Goal: Task Accomplishment & Management: Complete application form

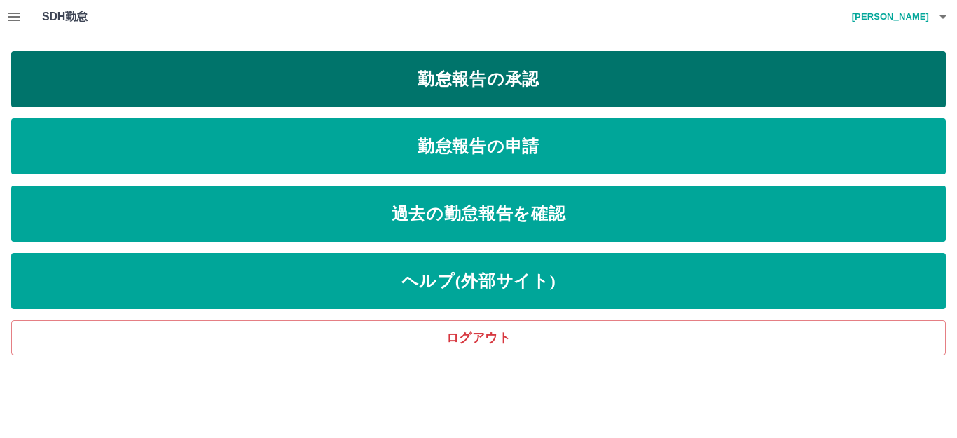
click at [361, 80] on link "勤怠報告の承認" at bounding box center [478, 79] width 935 height 56
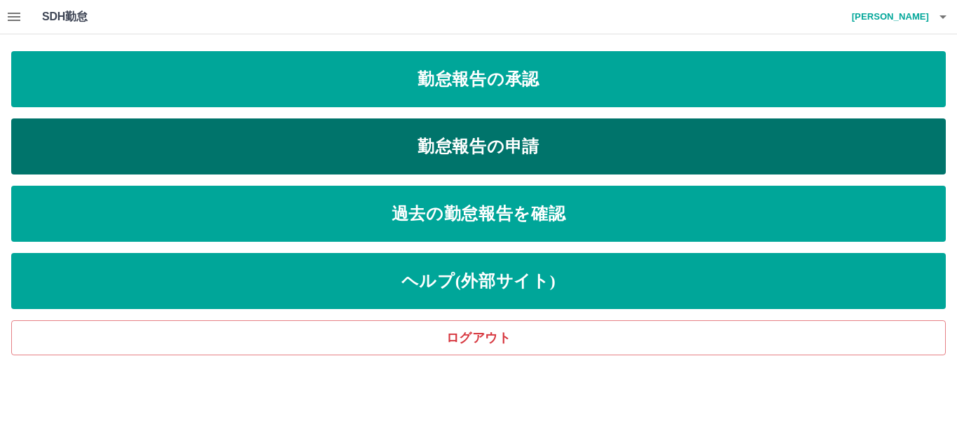
click at [310, 149] on link "勤怠報告の申請" at bounding box center [478, 146] width 935 height 56
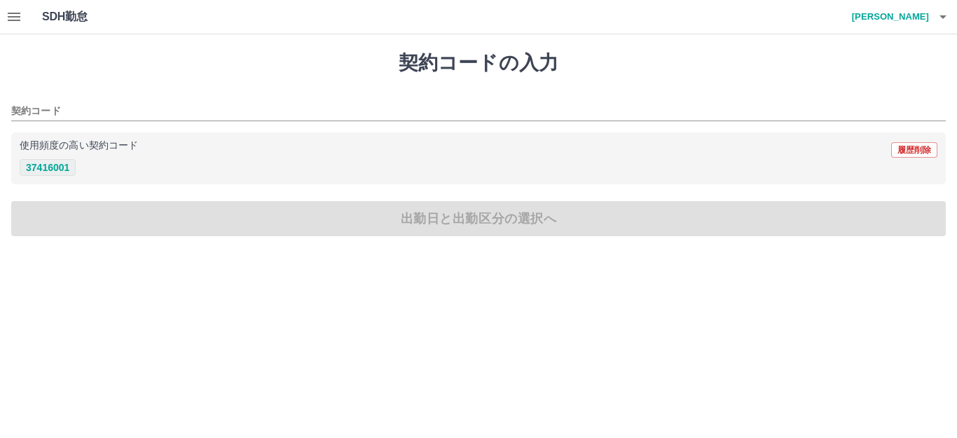
click at [49, 166] on button "37416001" at bounding box center [48, 167] width 56 height 17
type input "********"
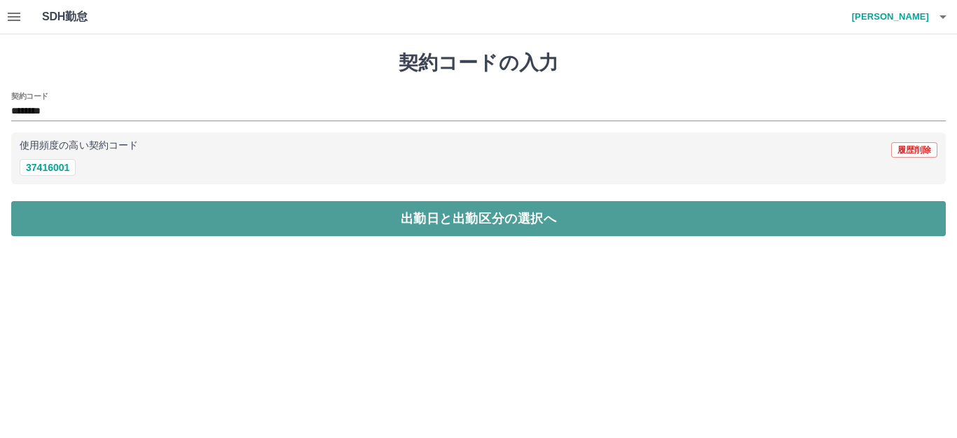
click at [324, 223] on button "出勤日と出勤区分の選択へ" at bounding box center [478, 218] width 935 height 35
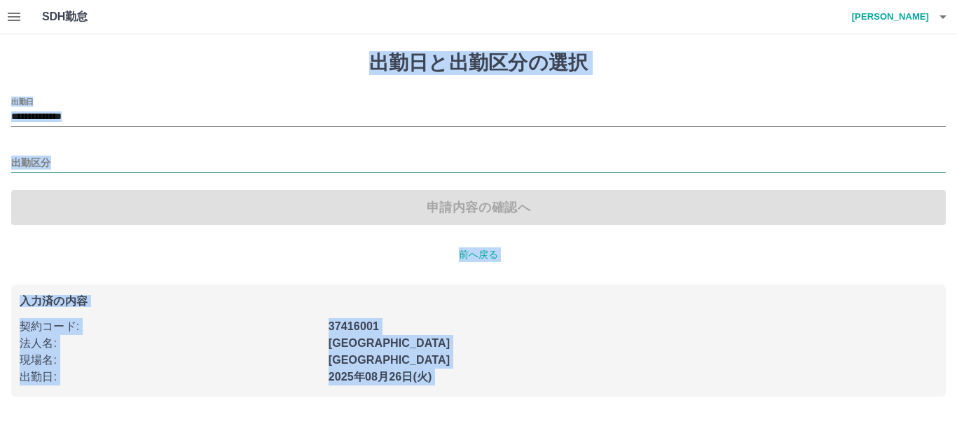
click at [29, 163] on input "出勤区分" at bounding box center [478, 164] width 935 height 18
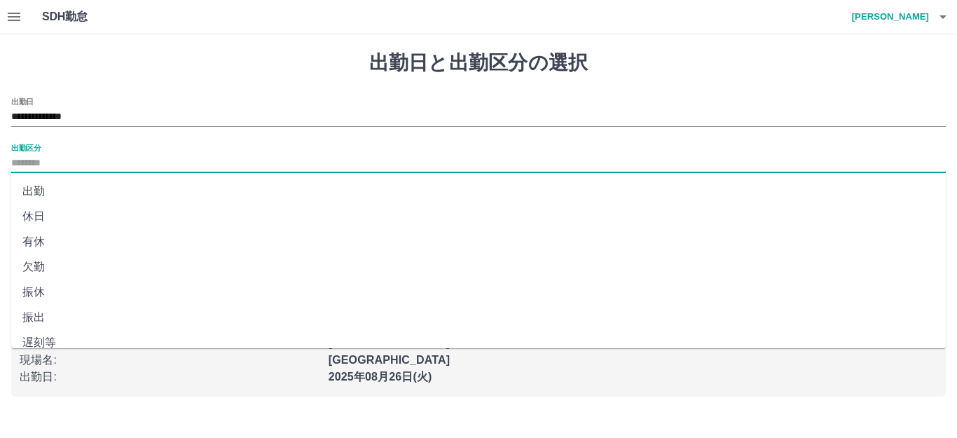
click at [34, 193] on li "出勤" at bounding box center [478, 191] width 935 height 25
type input "**"
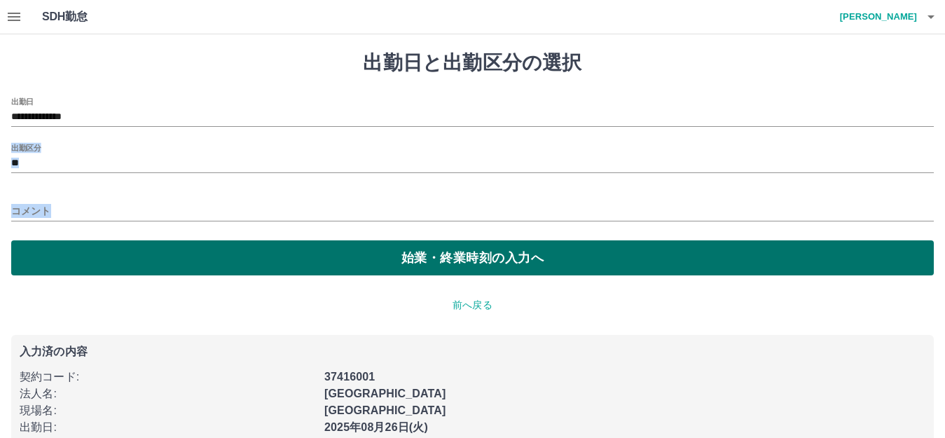
click at [237, 258] on button "始業・終業時刻の入力へ" at bounding box center [472, 257] width 923 height 35
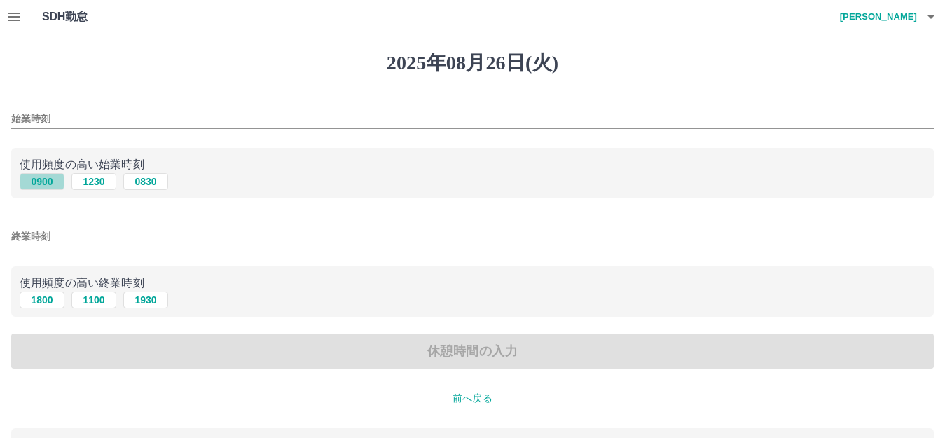
click at [40, 177] on button "0900" at bounding box center [42, 181] width 45 height 17
type input "****"
click at [36, 298] on button "1800" at bounding box center [42, 299] width 45 height 17
type input "****"
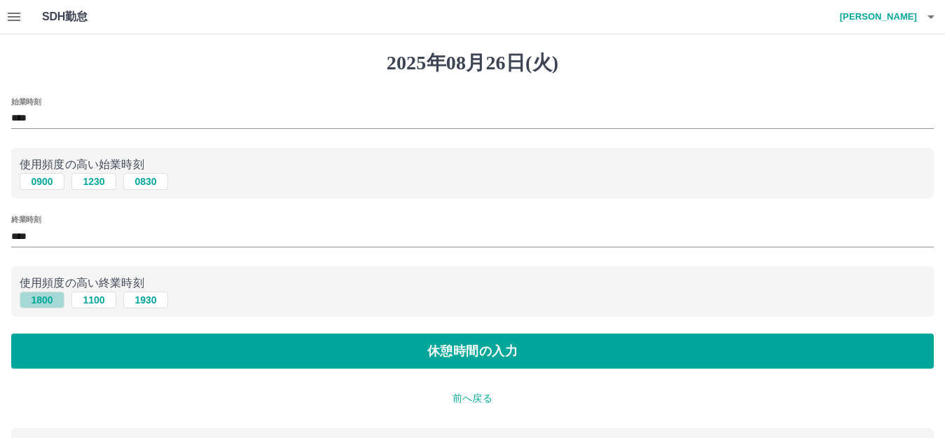
click at [36, 298] on button "1800" at bounding box center [42, 299] width 45 height 17
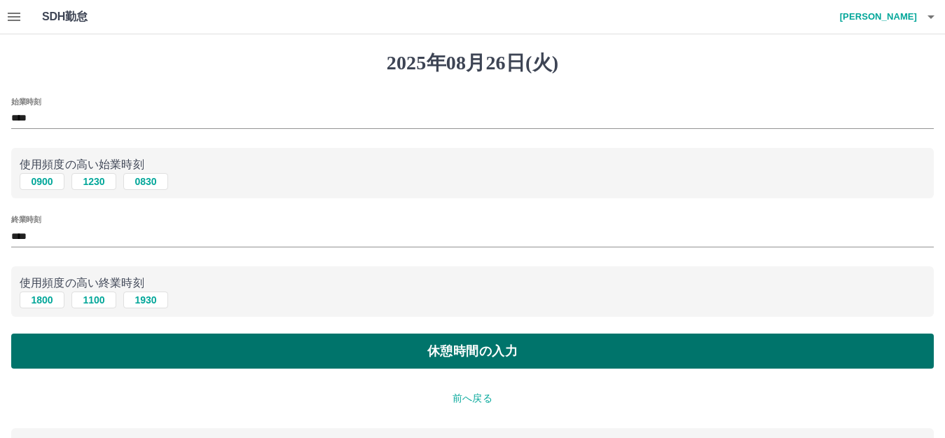
click at [297, 351] on button "休憩時間の入力" at bounding box center [472, 350] width 923 height 35
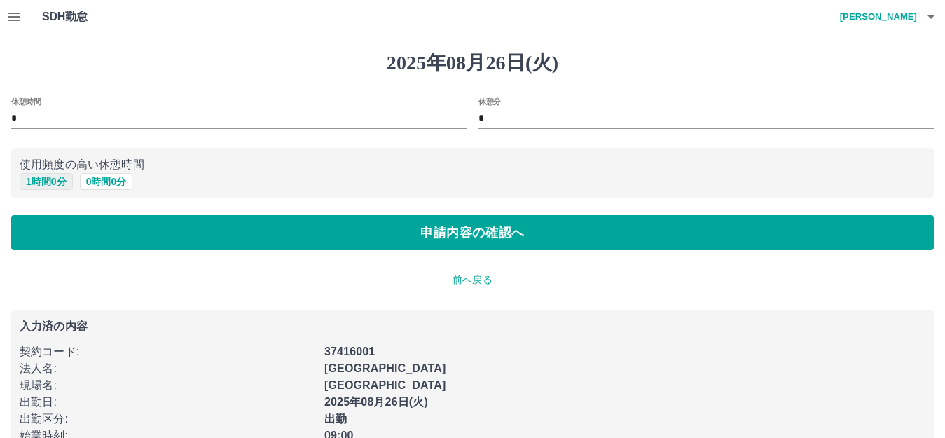
click at [49, 183] on button "1 時間 0 分" at bounding box center [46, 181] width 53 height 17
type input "*"
click at [49, 183] on button "1 時間 0 分" at bounding box center [46, 181] width 53 height 17
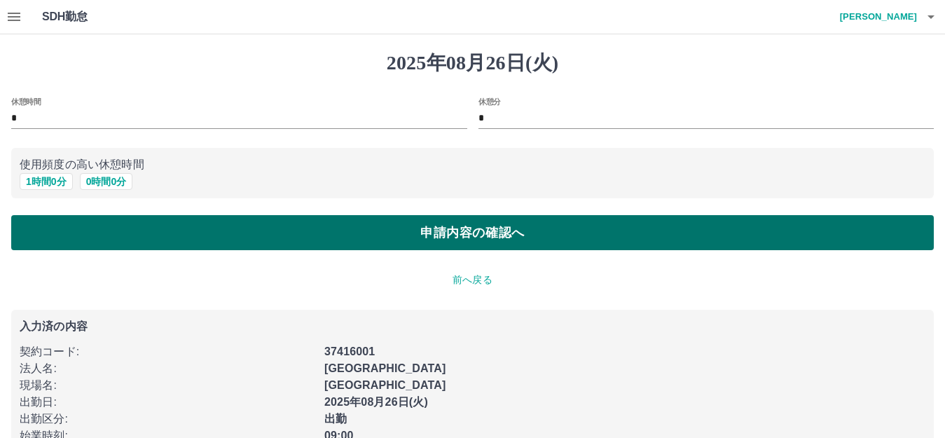
click at [299, 244] on button "申請内容の確認へ" at bounding box center [472, 232] width 923 height 35
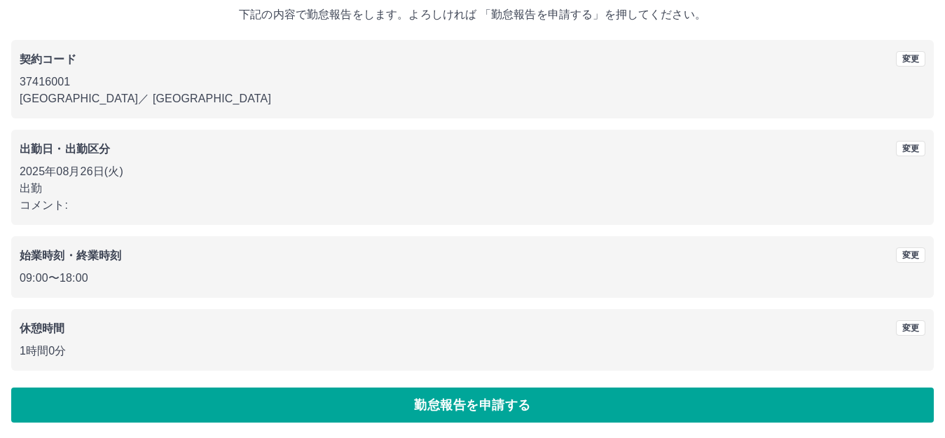
scroll to position [87, 0]
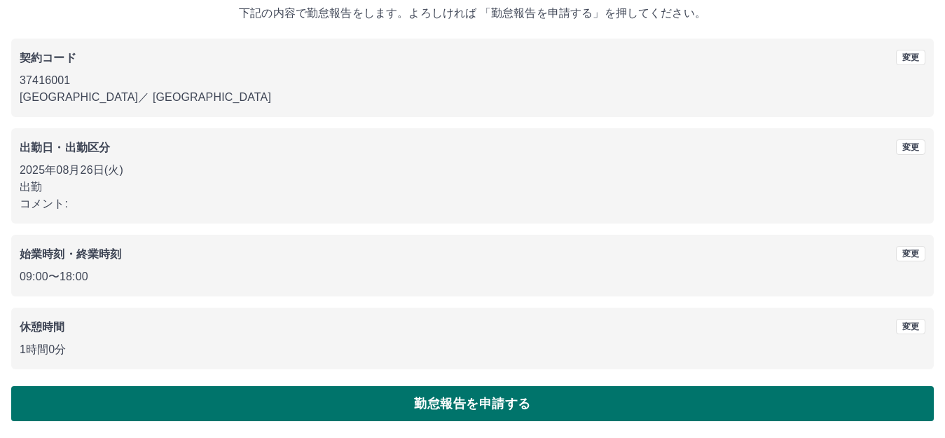
click at [337, 408] on button "勤怠報告を申請する" at bounding box center [472, 403] width 923 height 35
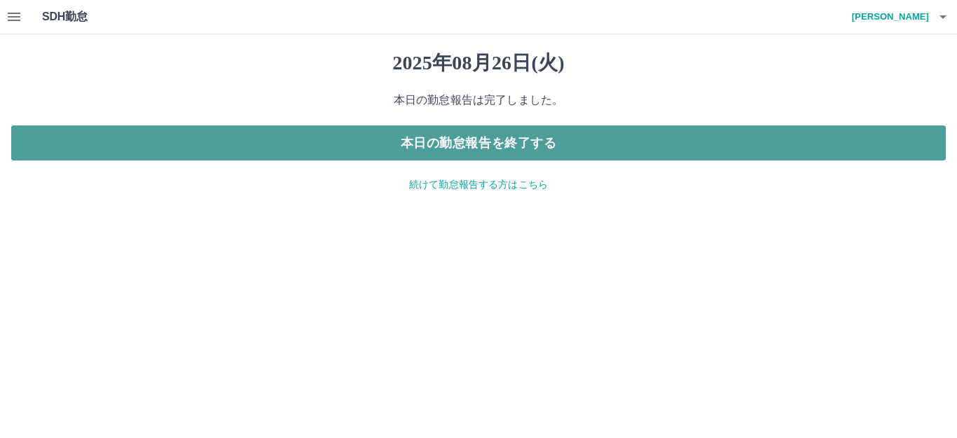
click at [456, 144] on button "本日の勤怠報告を終了する" at bounding box center [478, 142] width 935 height 35
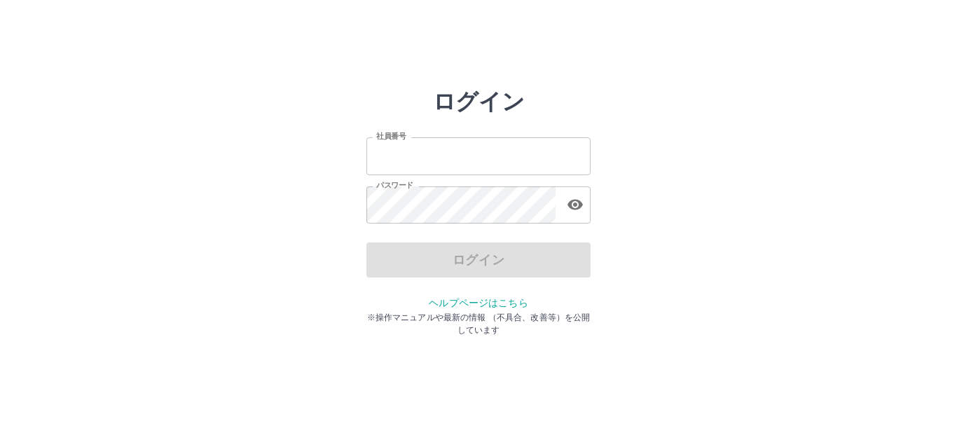
type input "*******"
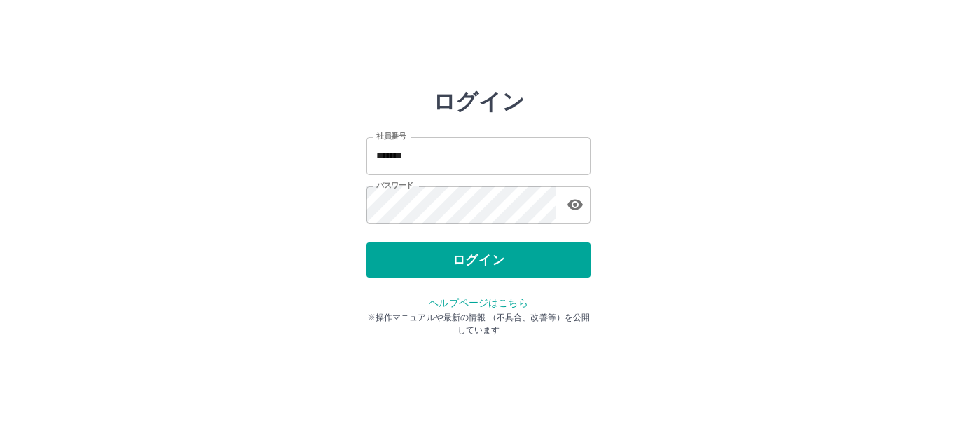
click at [420, 266] on div "ログイン" at bounding box center [478, 259] width 224 height 35
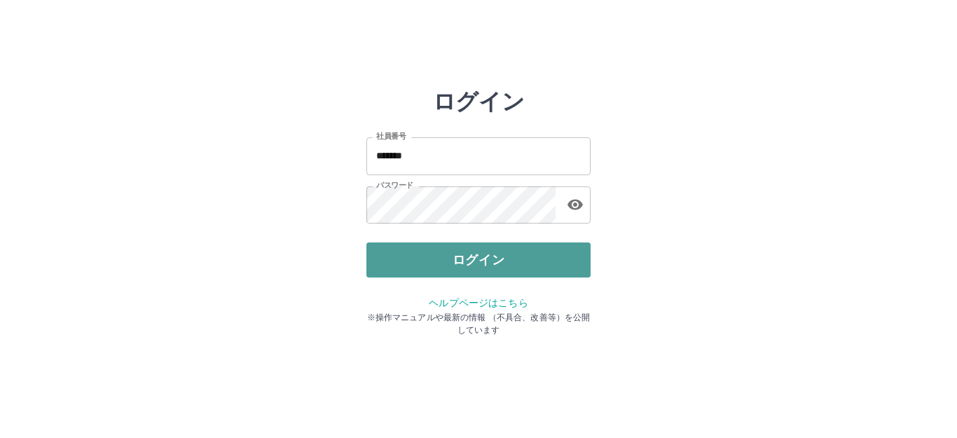
click at [420, 266] on button "ログイン" at bounding box center [478, 259] width 224 height 35
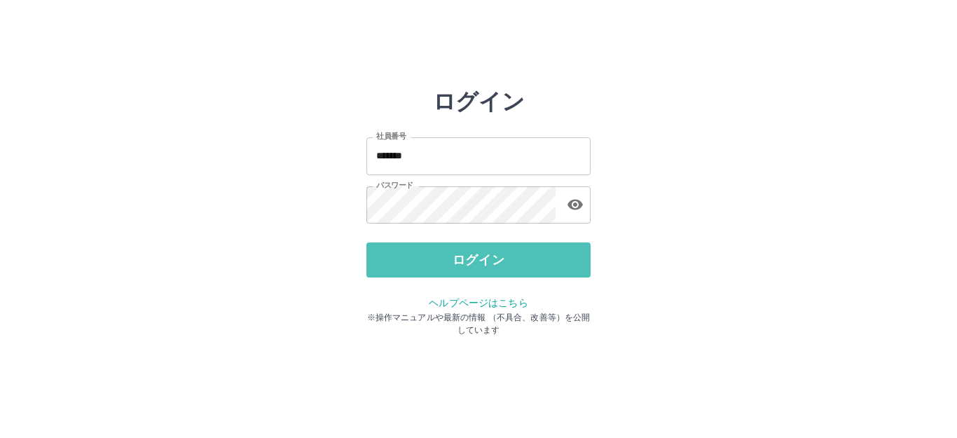
click at [420, 266] on div "ログイン 社員番号 ******* 社員番号 パスワード パスワード ログイン ヘルプページはこちら ※操作マニュアルや最新の情報 （不具合、改善等）を公開し…" at bounding box center [478, 200] width 224 height 224
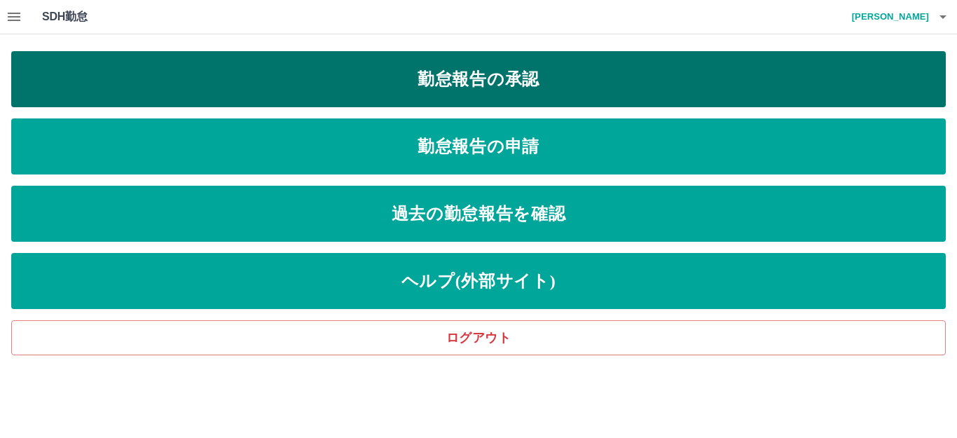
click at [373, 81] on link "勤怠報告の承認" at bounding box center [478, 79] width 935 height 56
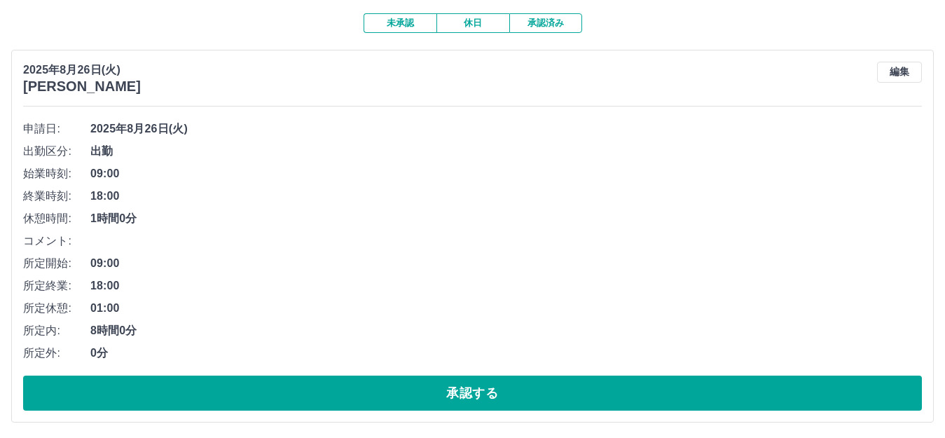
scroll to position [140, 0]
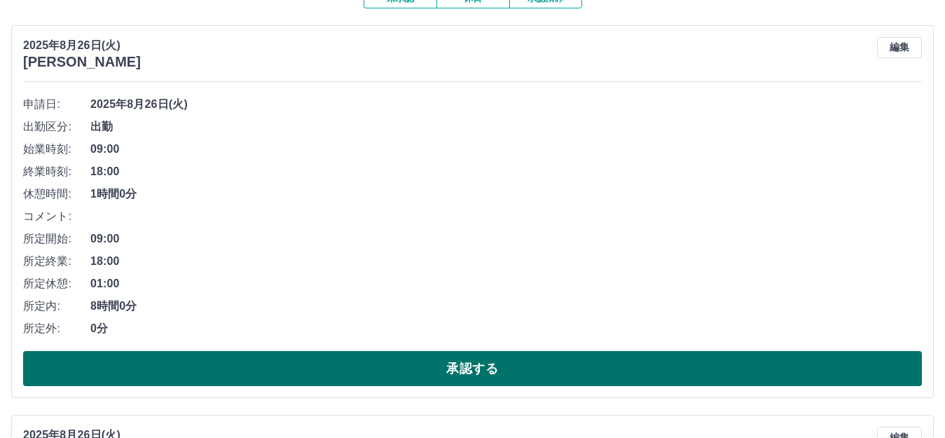
click at [404, 369] on button "承認する" at bounding box center [472, 368] width 899 height 35
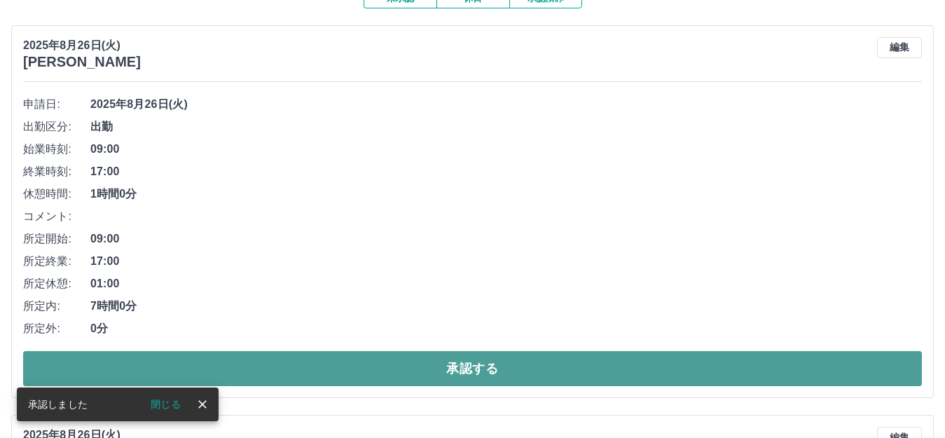
click at [372, 375] on button "承認する" at bounding box center [472, 368] width 899 height 35
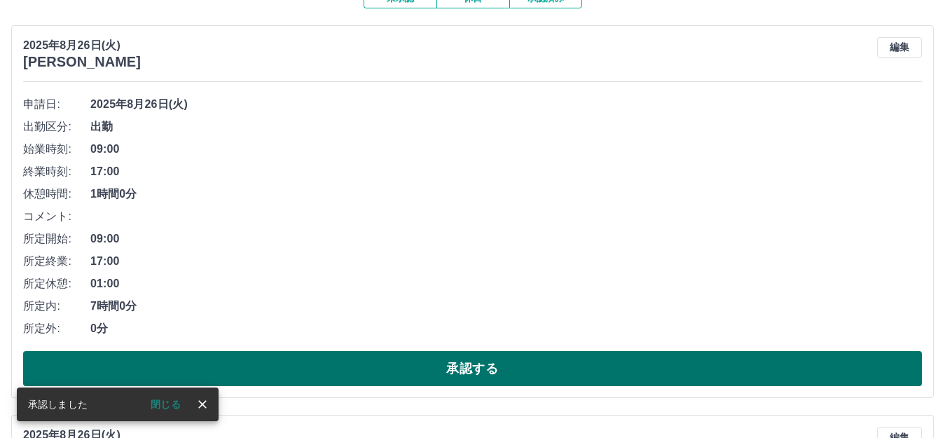
click at [369, 365] on button "承認する" at bounding box center [472, 368] width 899 height 35
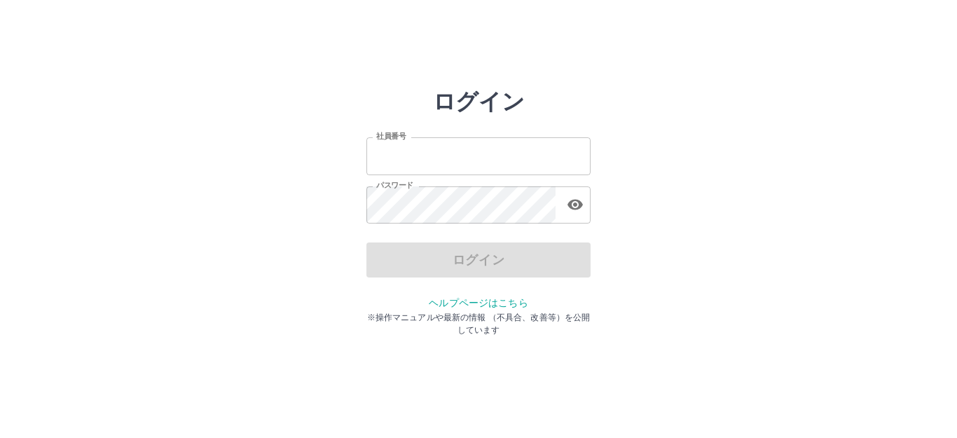
type input "*******"
click at [424, 258] on div "ログイン" at bounding box center [478, 259] width 224 height 35
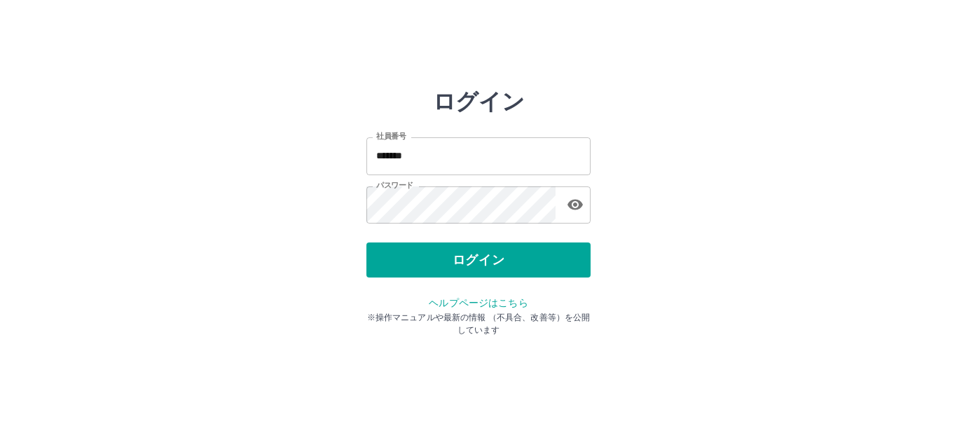
click at [424, 258] on button "ログイン" at bounding box center [478, 259] width 224 height 35
click at [424, 258] on div at bounding box center [478, 219] width 957 height 438
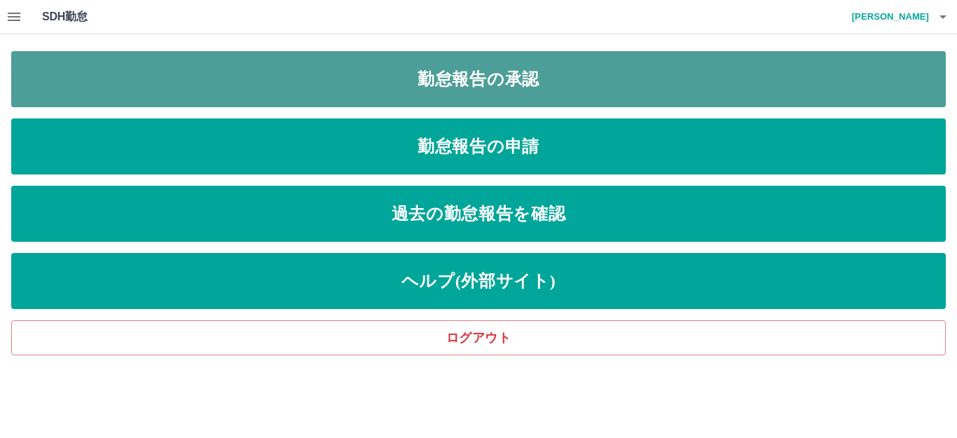
click at [574, 92] on link "勤怠報告の承認" at bounding box center [478, 79] width 935 height 56
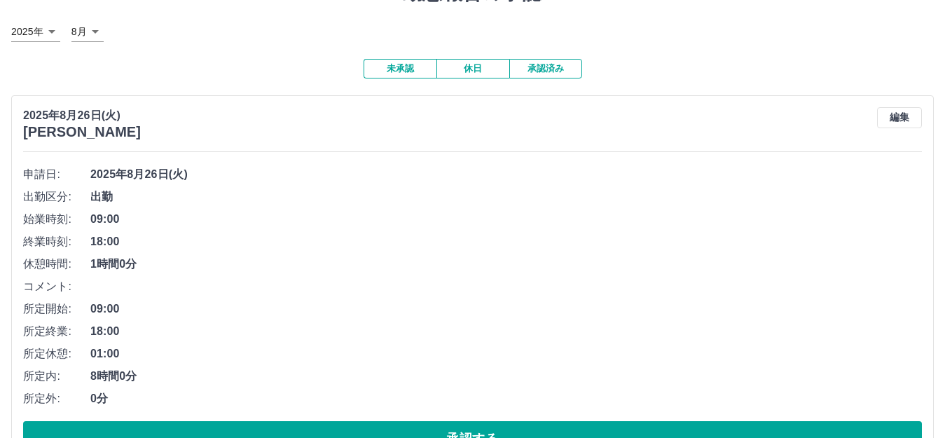
scroll to position [140, 0]
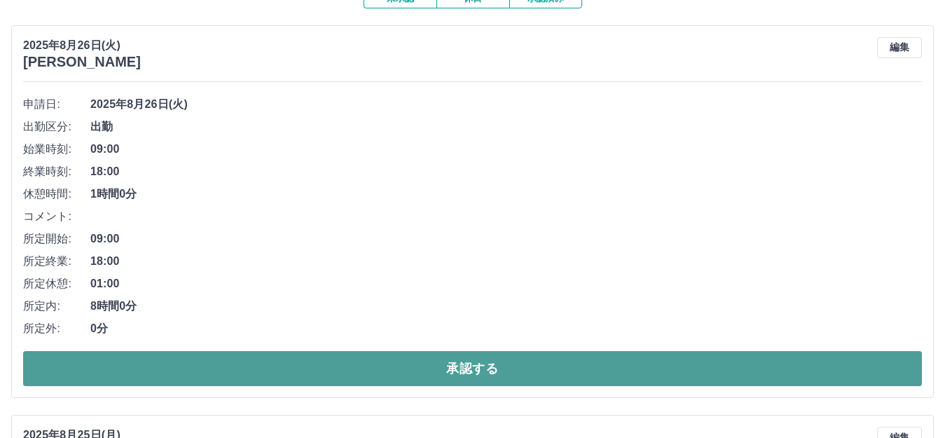
click at [408, 369] on button "承認する" at bounding box center [472, 368] width 899 height 35
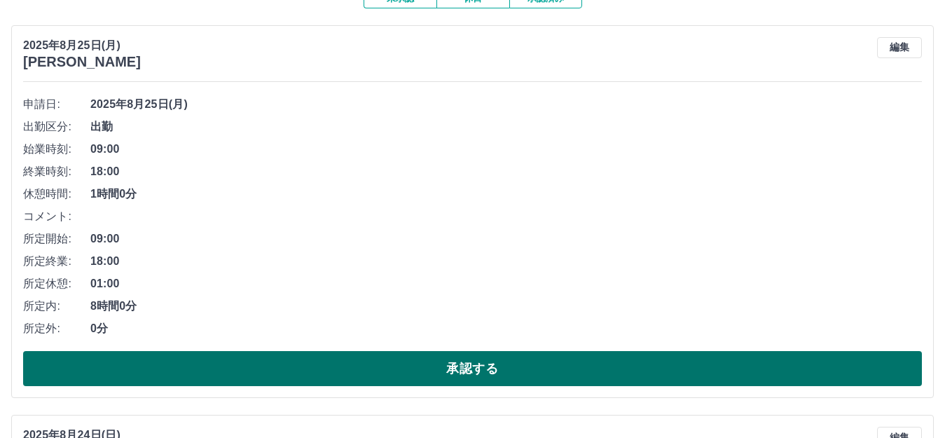
click at [684, 377] on button "承認する" at bounding box center [472, 368] width 899 height 35
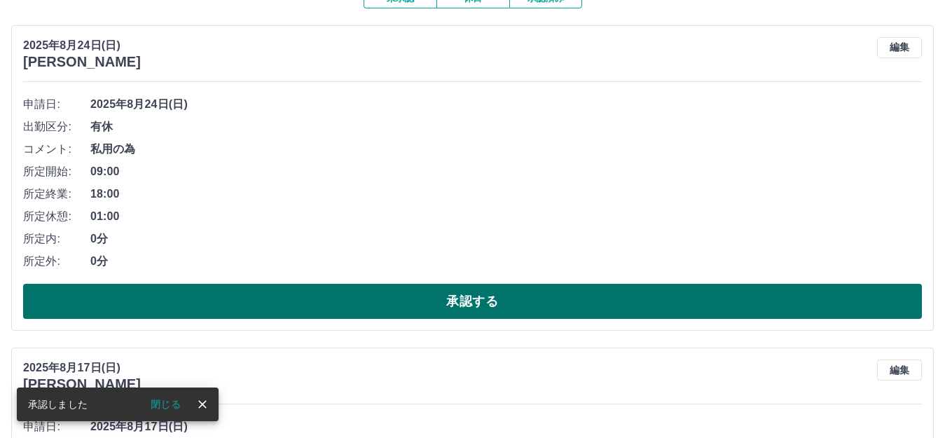
click at [368, 303] on button "承認する" at bounding box center [472, 301] width 899 height 35
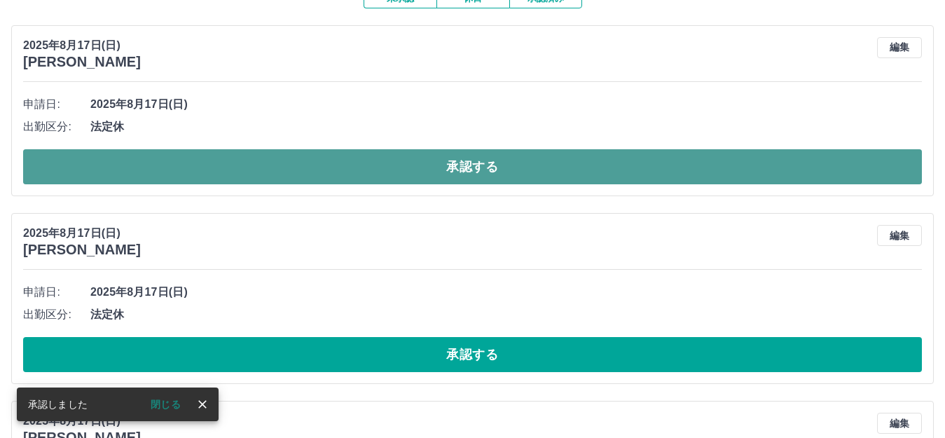
click at [309, 174] on button "承認する" at bounding box center [472, 166] width 899 height 35
click at [306, 174] on button "承認する" at bounding box center [472, 166] width 899 height 35
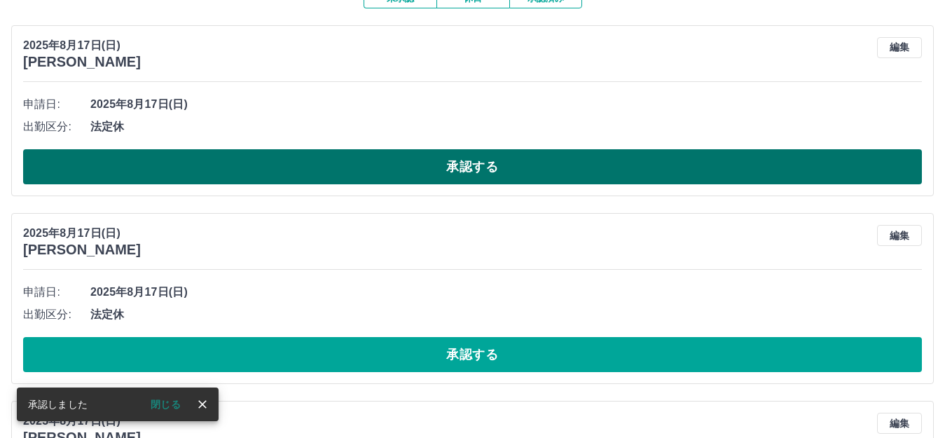
click at [306, 172] on button "承認する" at bounding box center [472, 166] width 899 height 35
click at [306, 172] on div "SDH勤怠 [PERSON_NAME] 承認しました 閉じる 勤怠報告の承認 [DATE] **** 8月 * 未承認 休日 承認済み [DATE] [PER…" at bounding box center [472, 412] width 945 height 1105
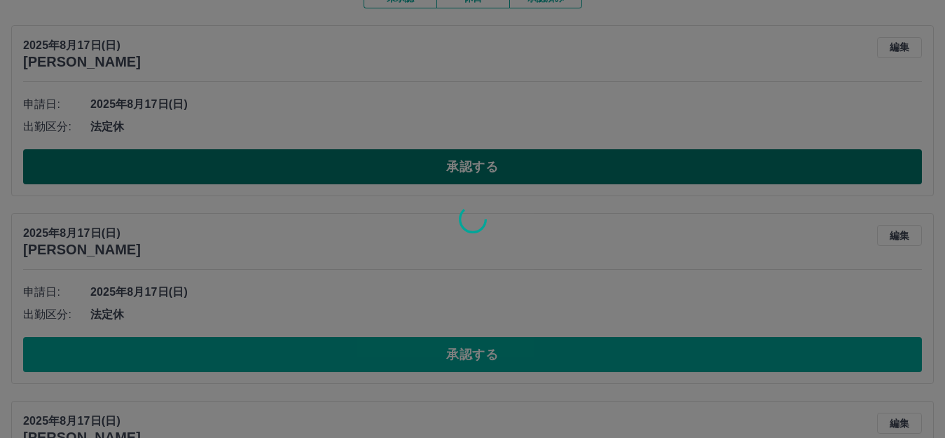
click at [306, 172] on div at bounding box center [472, 219] width 945 height 438
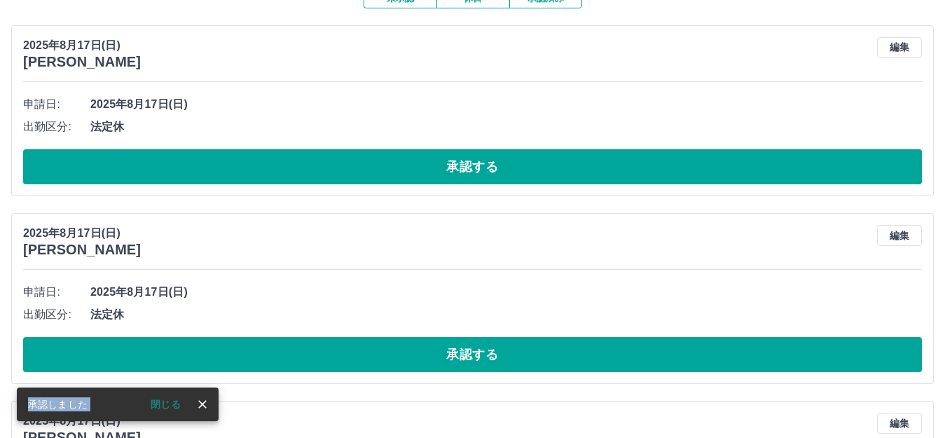
click at [306, 172] on button "承認する" at bounding box center [472, 166] width 899 height 35
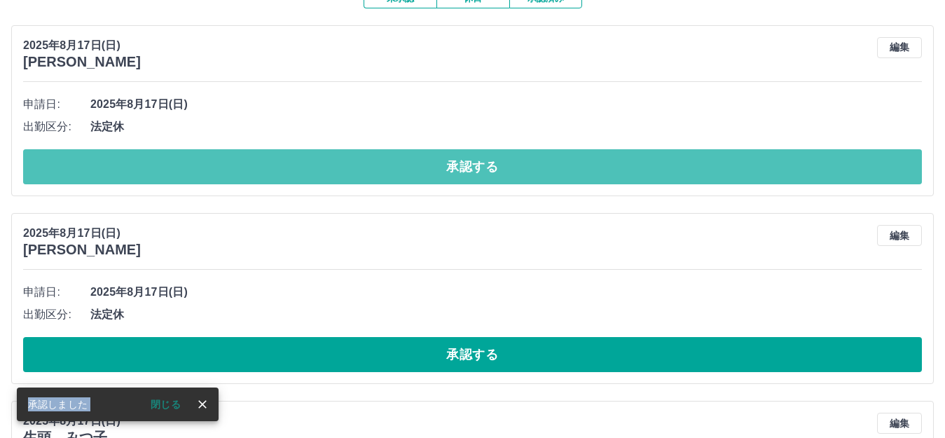
click at [306, 172] on button "承認する" at bounding box center [472, 166] width 899 height 35
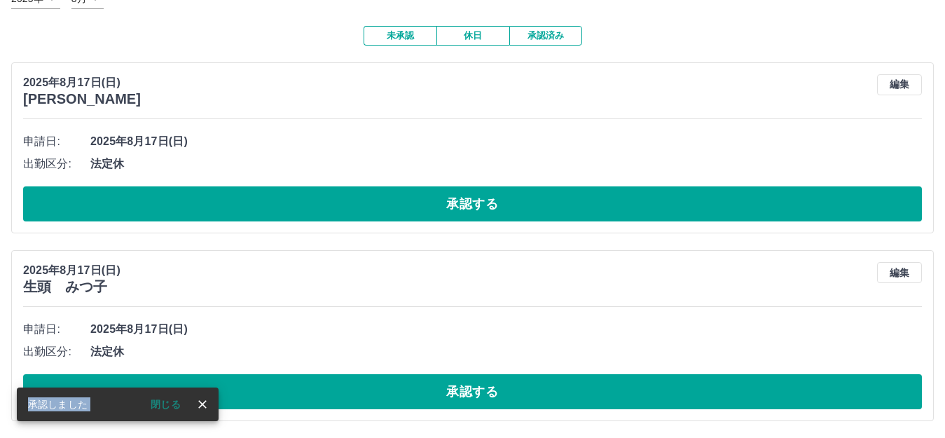
scroll to position [104, 0]
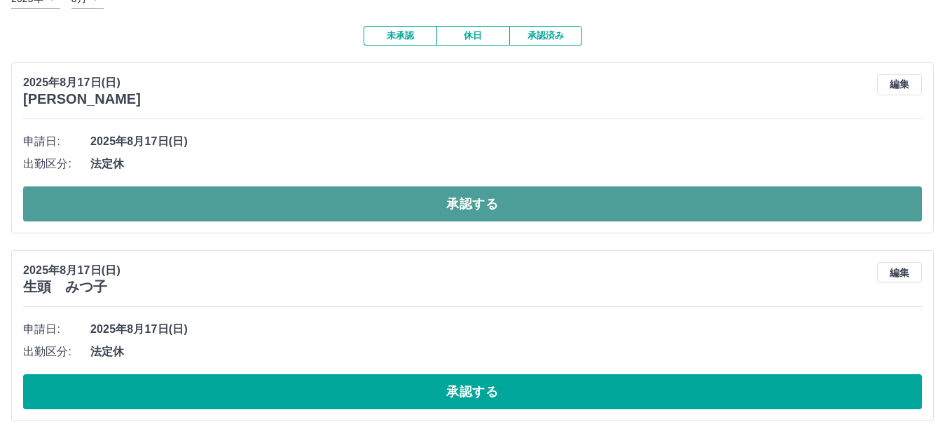
click at [356, 202] on button "承認する" at bounding box center [472, 203] width 899 height 35
click at [356, 202] on div at bounding box center [472, 219] width 945 height 438
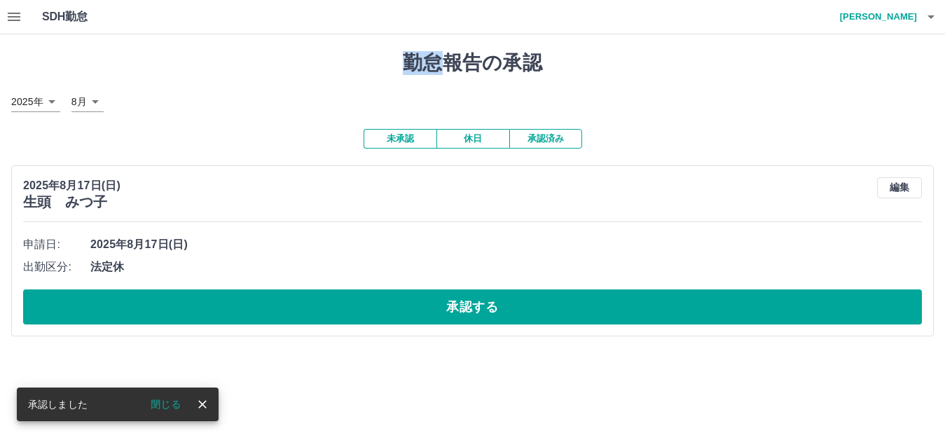
scroll to position [0, 0]
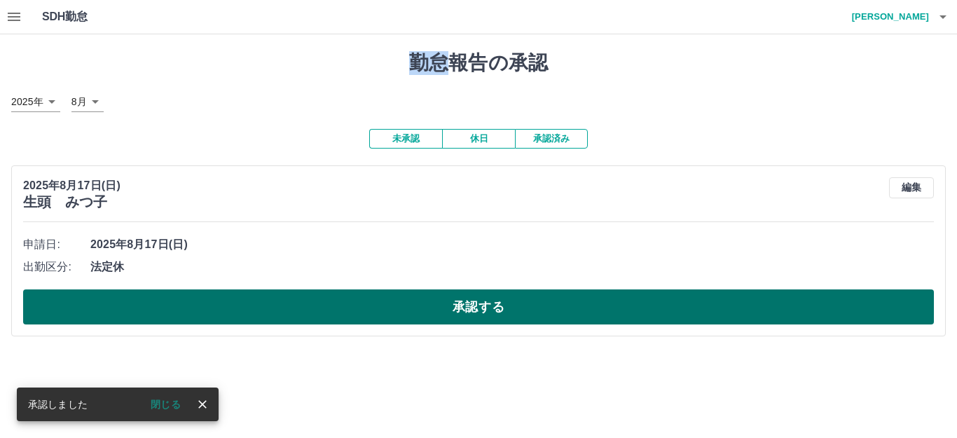
click at [392, 317] on button "承認する" at bounding box center [478, 306] width 911 height 35
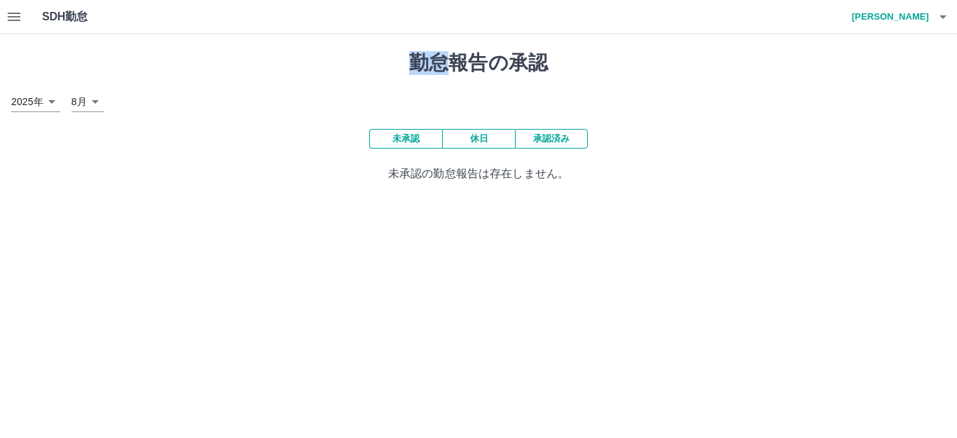
click at [558, 142] on button "承認済み" at bounding box center [551, 139] width 73 height 20
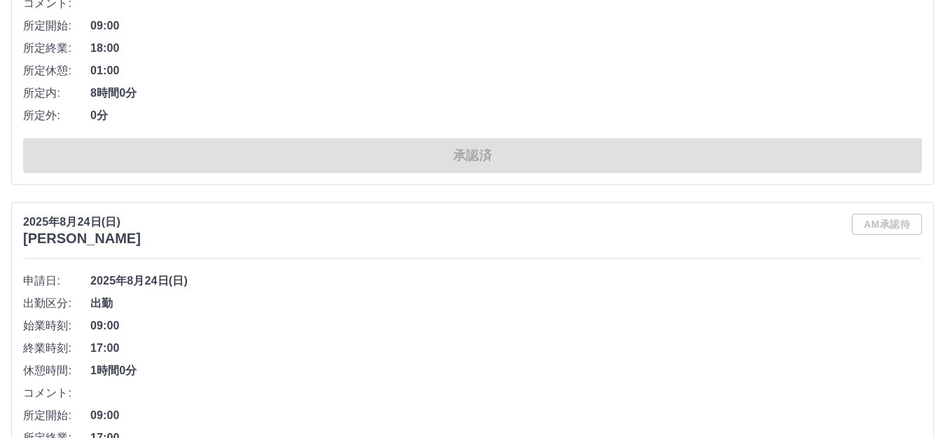
scroll to position [3923, 0]
